Goal: Navigation & Orientation: Find specific page/section

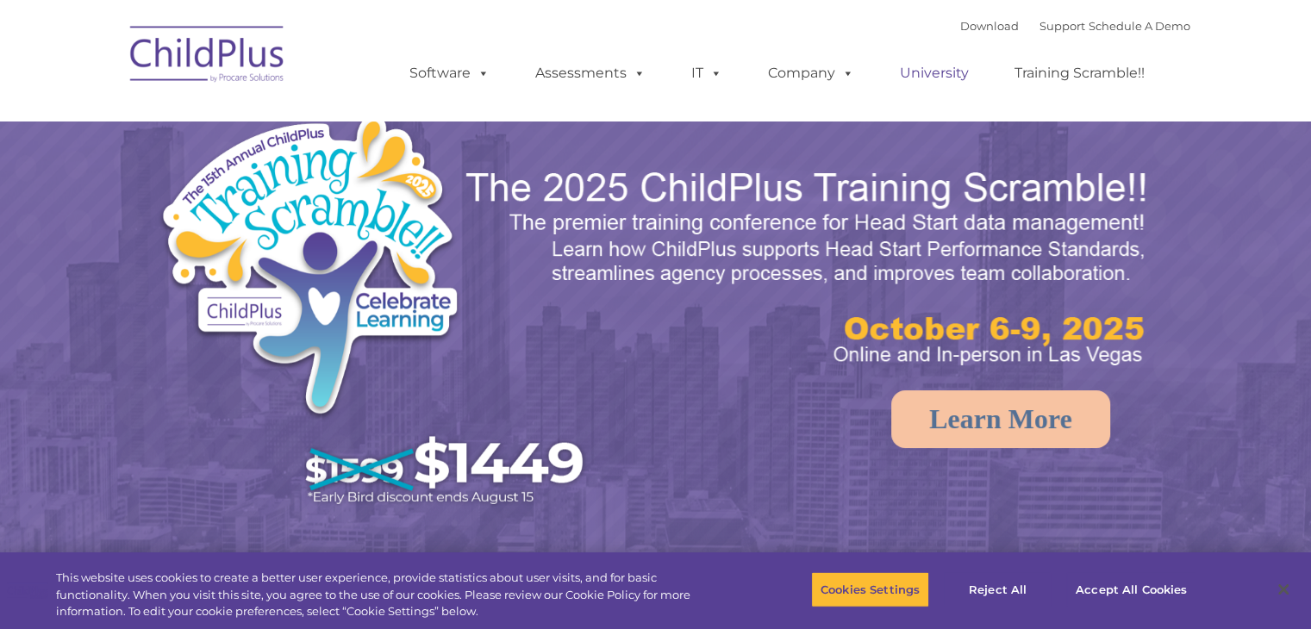
select select "MEDIUM"
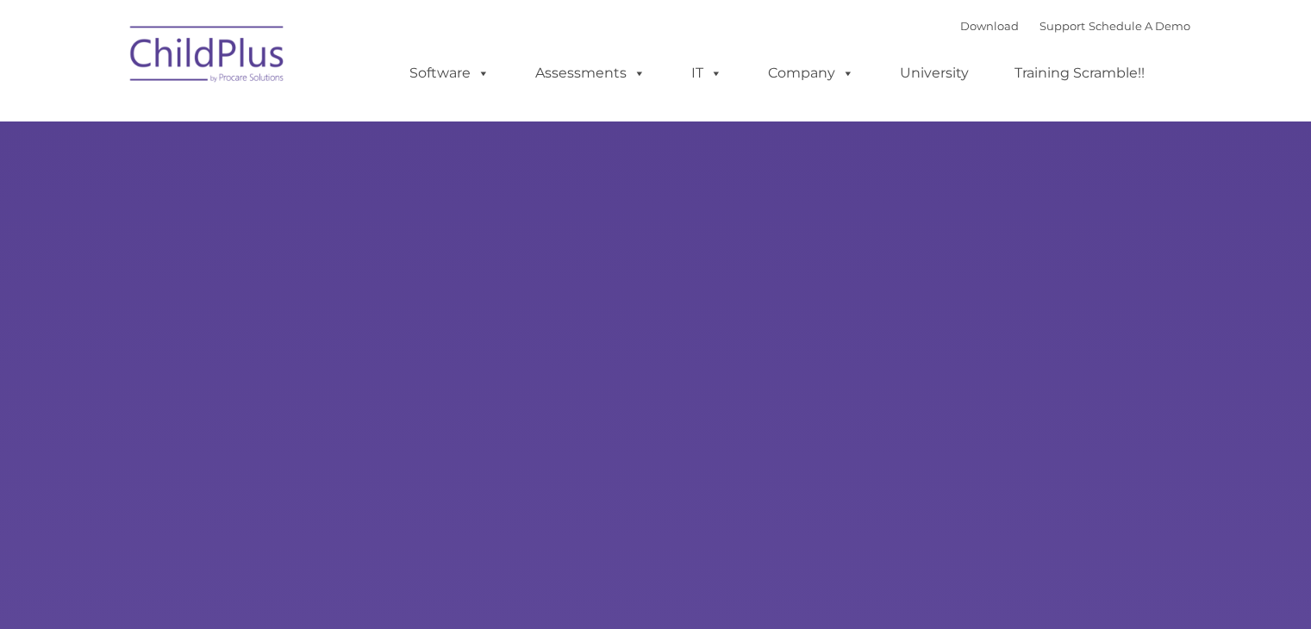
type input ""
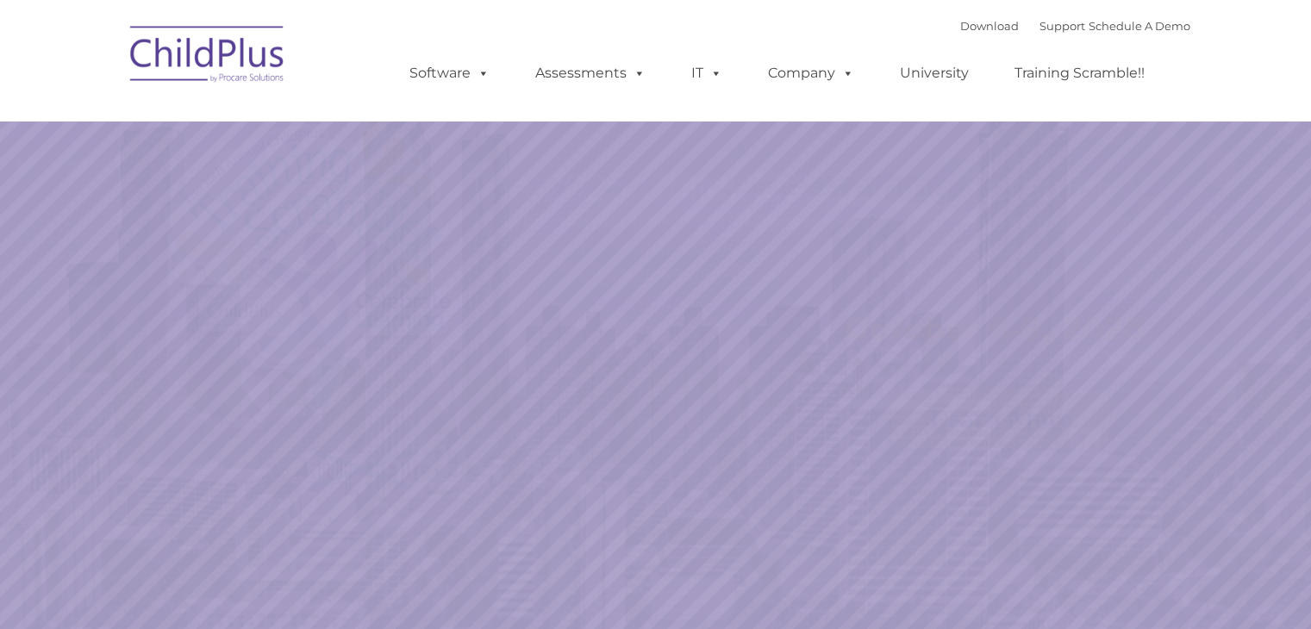
select select "MEDIUM"
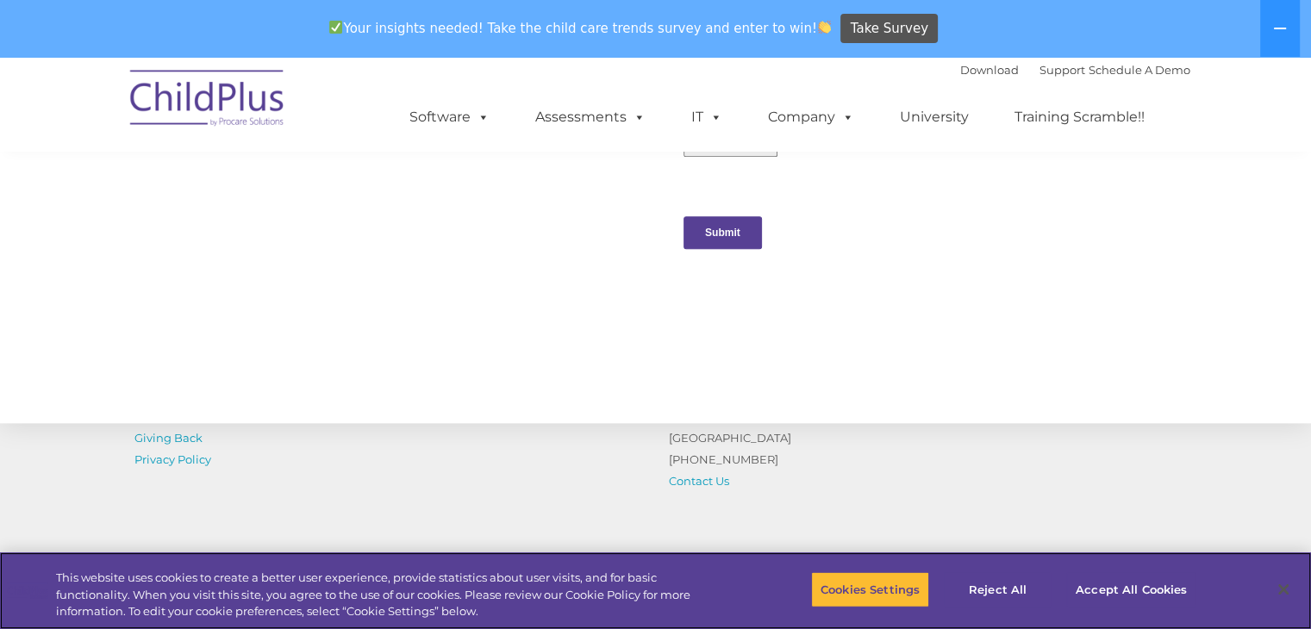
scroll to position [1950, 0]
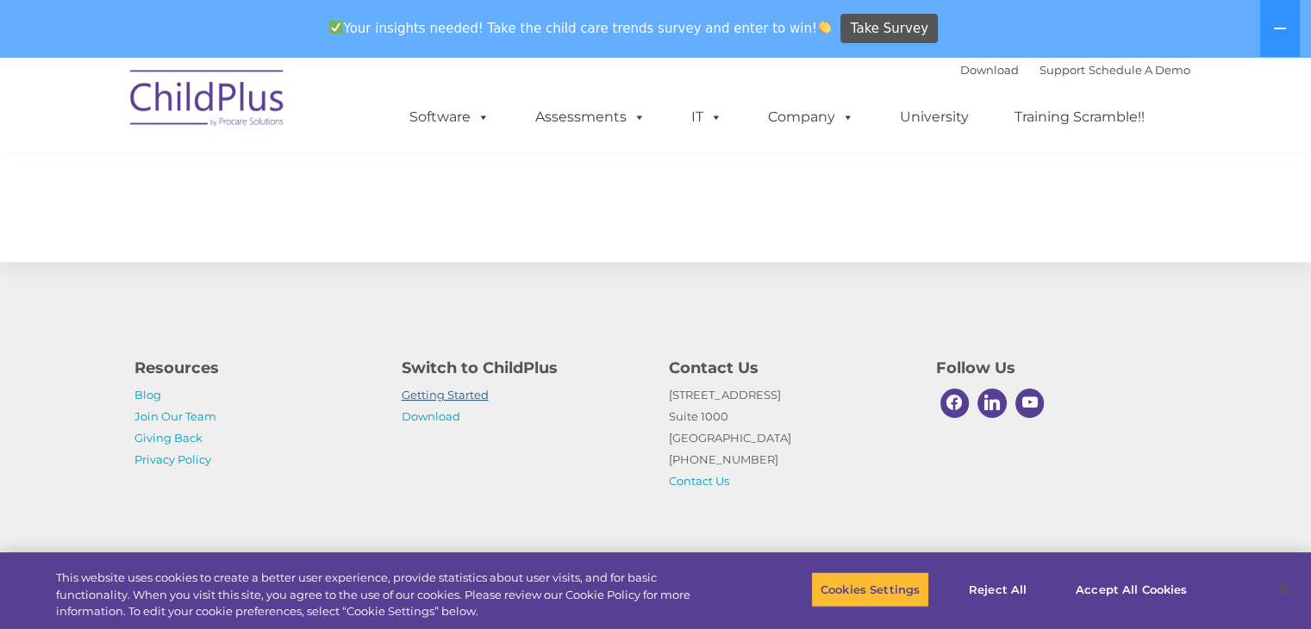
click at [474, 390] on link "Getting Started" at bounding box center [445, 395] width 87 height 14
